Goal: Task Accomplishment & Management: Complete application form

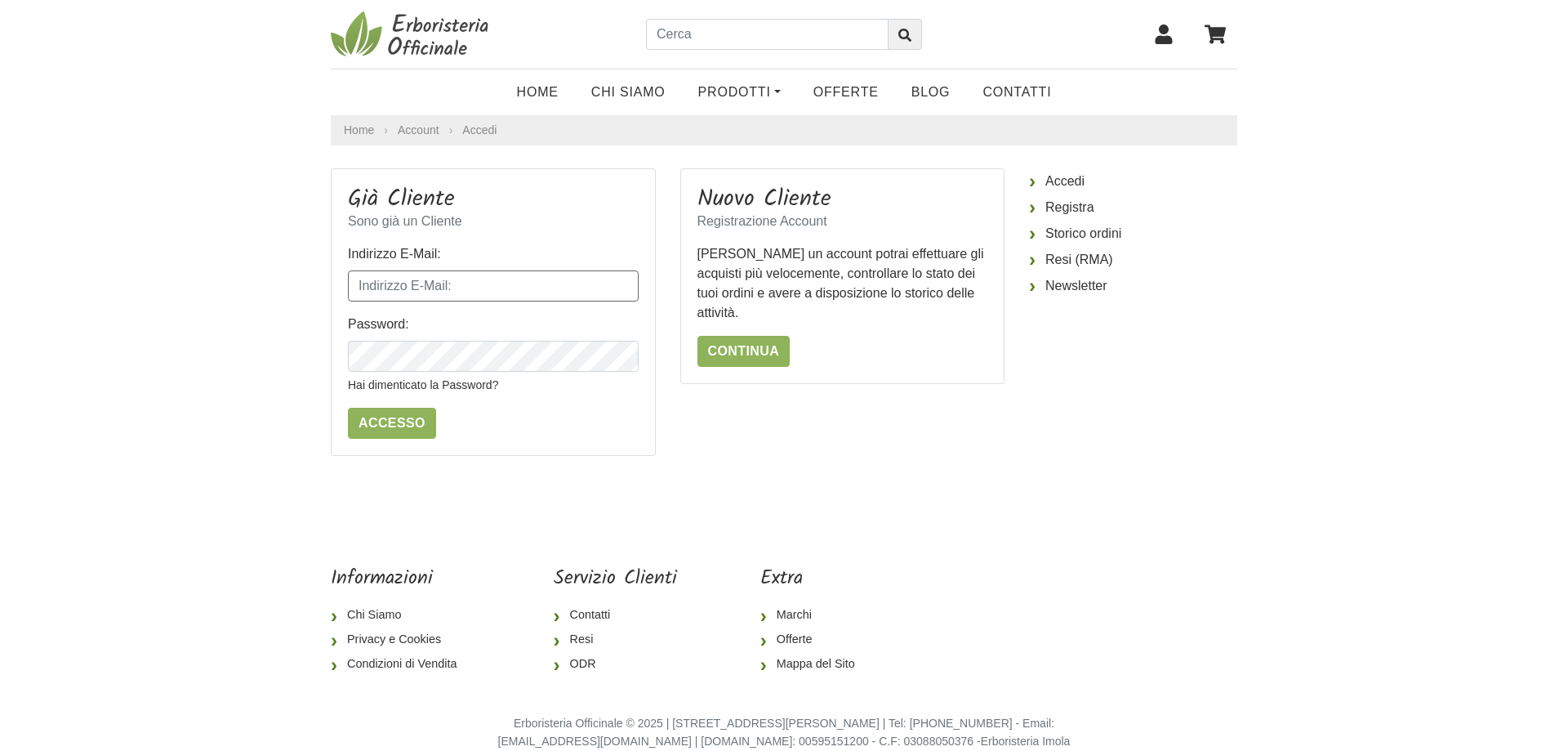
click at [482, 283] on input "Indirizzo E-Mail:" at bounding box center [494, 286] width 291 height 31
click at [750, 343] on link "Continua" at bounding box center [743, 352] width 93 height 31
click at [454, 301] on input "Indirizzo E-Mail:" at bounding box center [494, 286] width 291 height 31
type input "elisa.parri4@gmail.com"
click at [348, 408] on input "Accesso" at bounding box center [392, 423] width 88 height 31
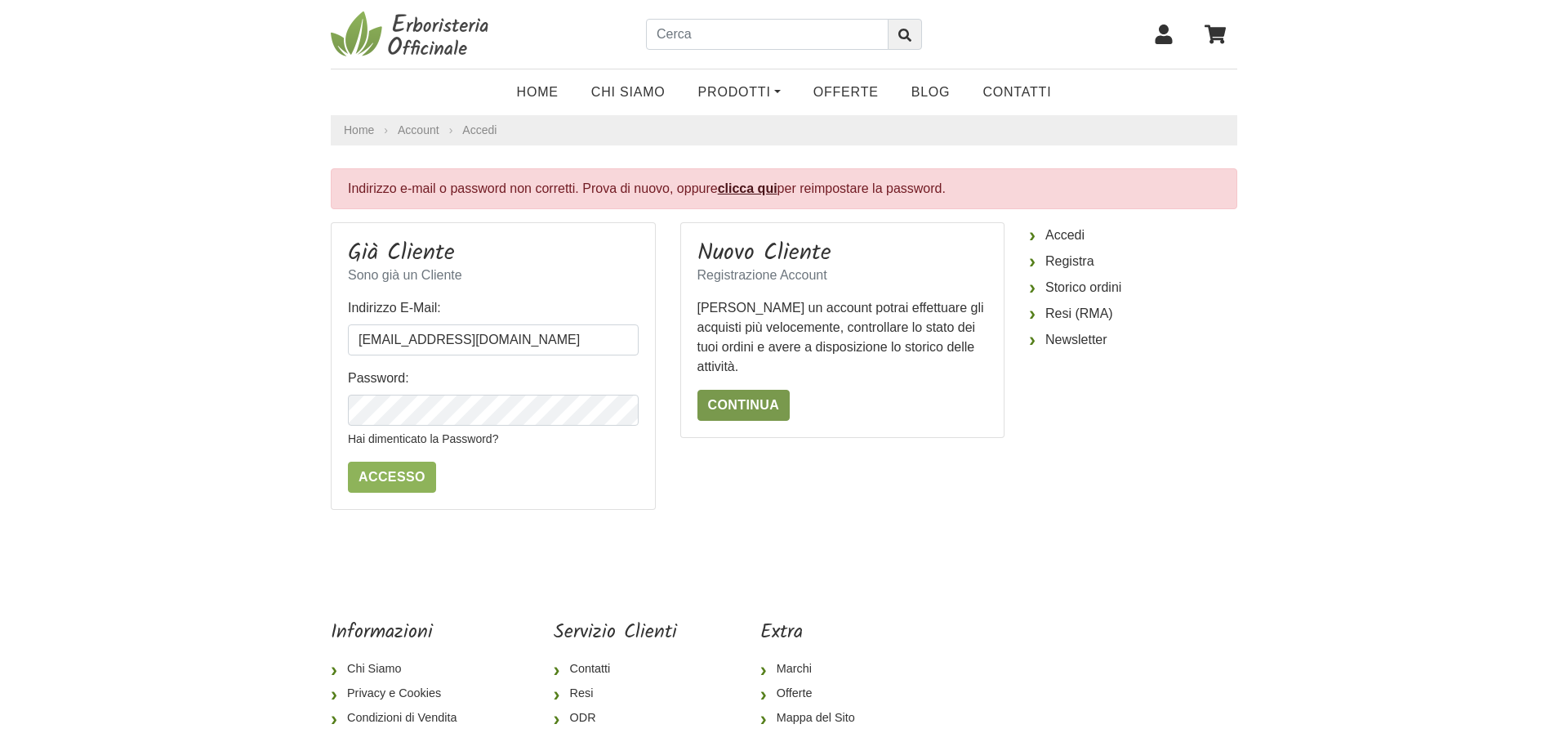
click at [766, 401] on link "Continua" at bounding box center [743, 405] width 93 height 31
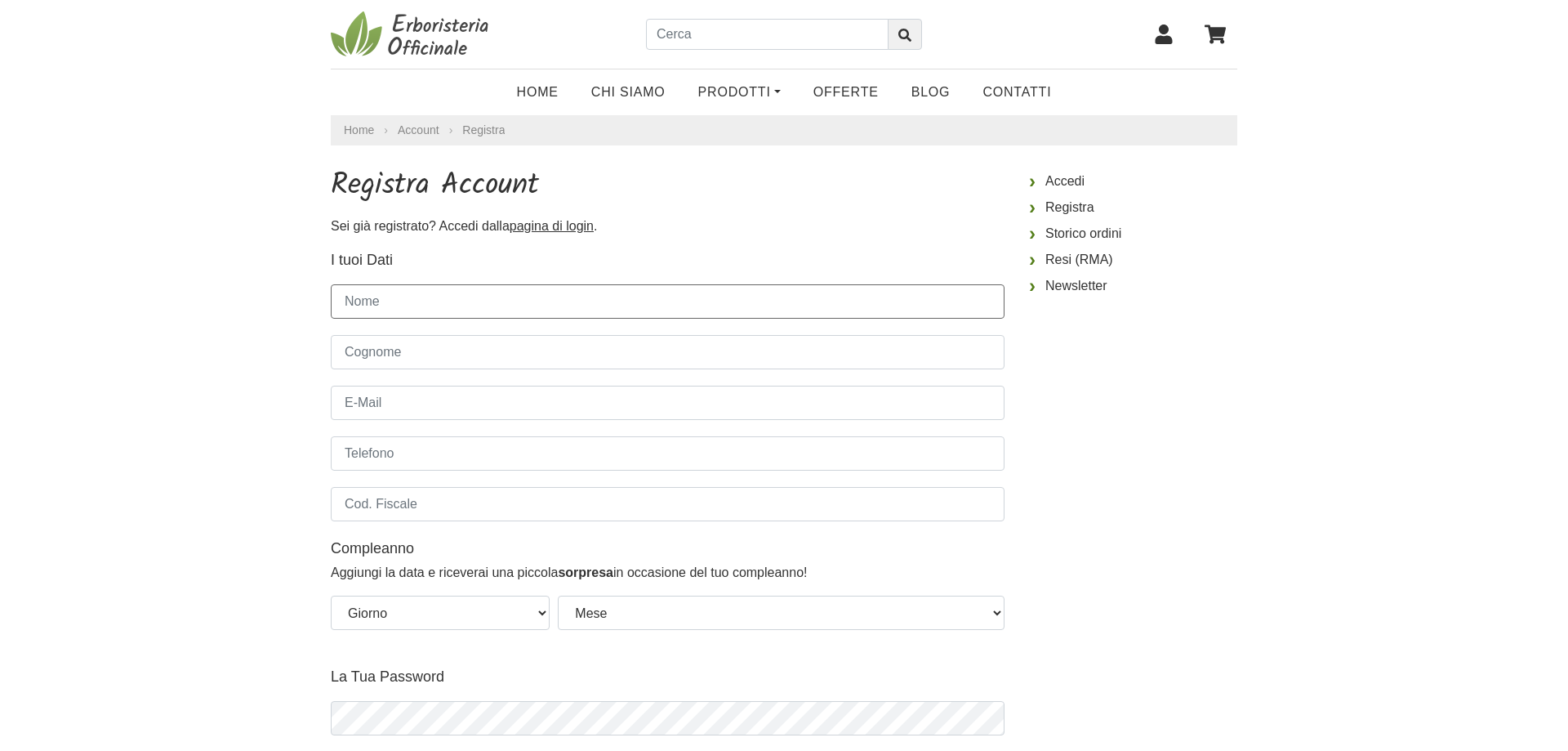
click at [672, 310] on input "Nome" at bounding box center [668, 302] width 674 height 35
type input "ELISA"
type input "PARRI"
type input "[EMAIL_ADDRESS][DOMAIN_NAME]"
type input "3386402408"
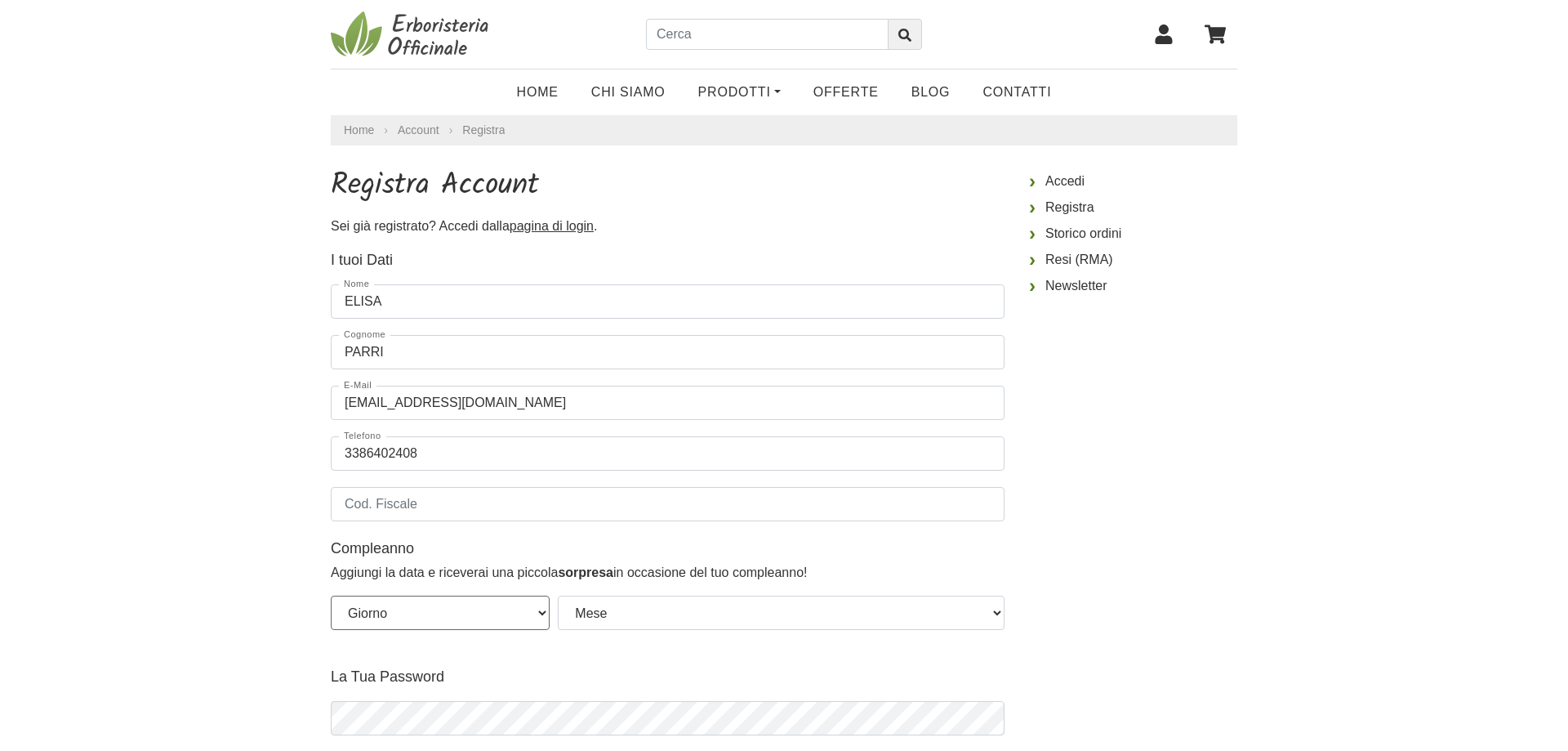
click at [331, 596] on select "Giorno 01 02 03 04 05 06 07 08 09 10 11 12 13 14 15 16 17 18 19 20 21 22 23 24 …" at bounding box center [440, 613] width 218 height 35
select select "10"
click option "10" at bounding box center [0, 0] width 0 height 0
click at [721, 588] on div "Compleanno Aggiungi la data e riceverai una piccola sorpresa in occasione del t…" at bounding box center [668, 583] width 674 height 92
click at [558, 596] on select "Mese Gennaio [PERSON_NAME] Giugno Luglio Agosto Settembre Ottobre Novembre Dice…" at bounding box center [781, 613] width 447 height 35
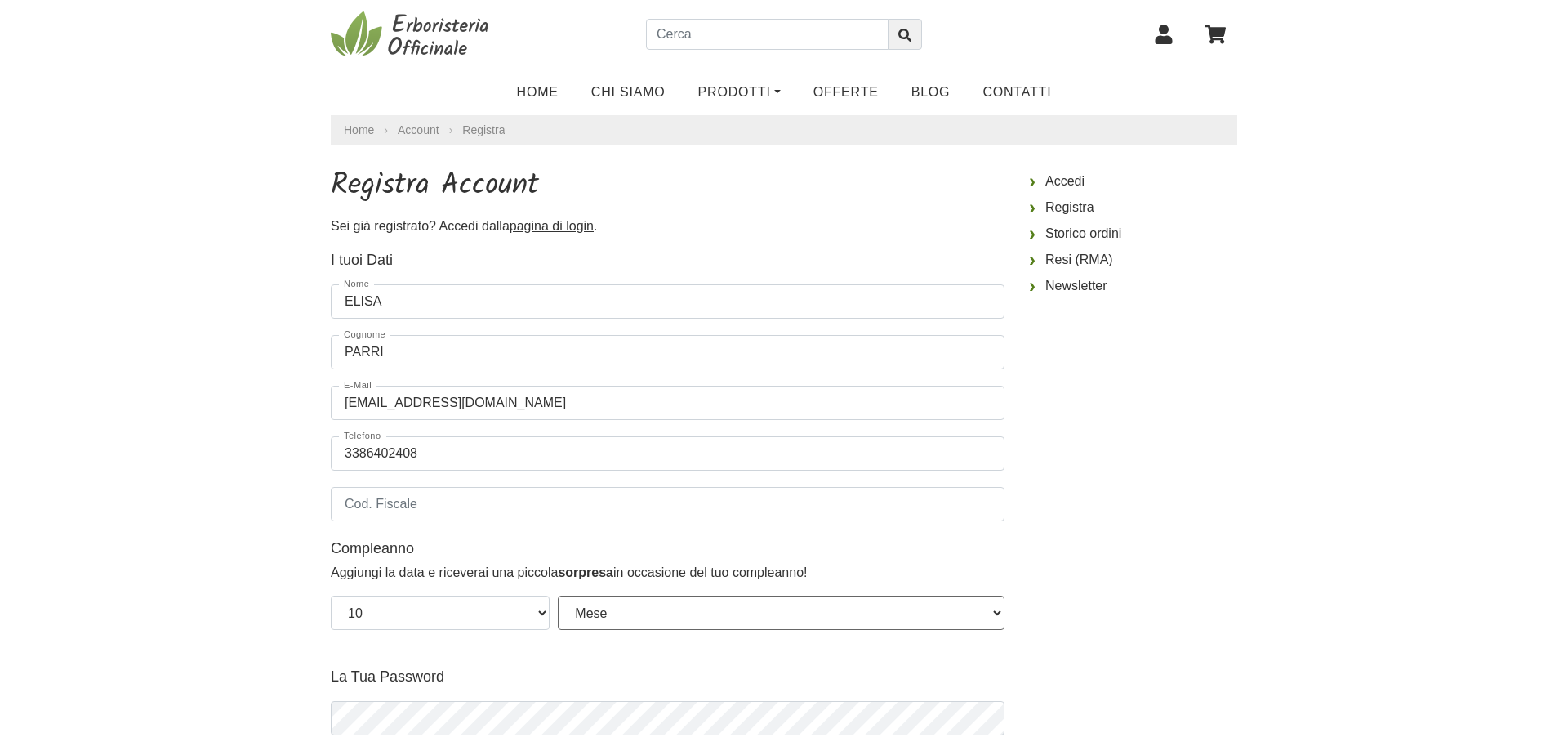
select select "10"
click option "Ottobre" at bounding box center [0, 0] width 0 height 0
